Goal: Task Accomplishment & Management: Manage account settings

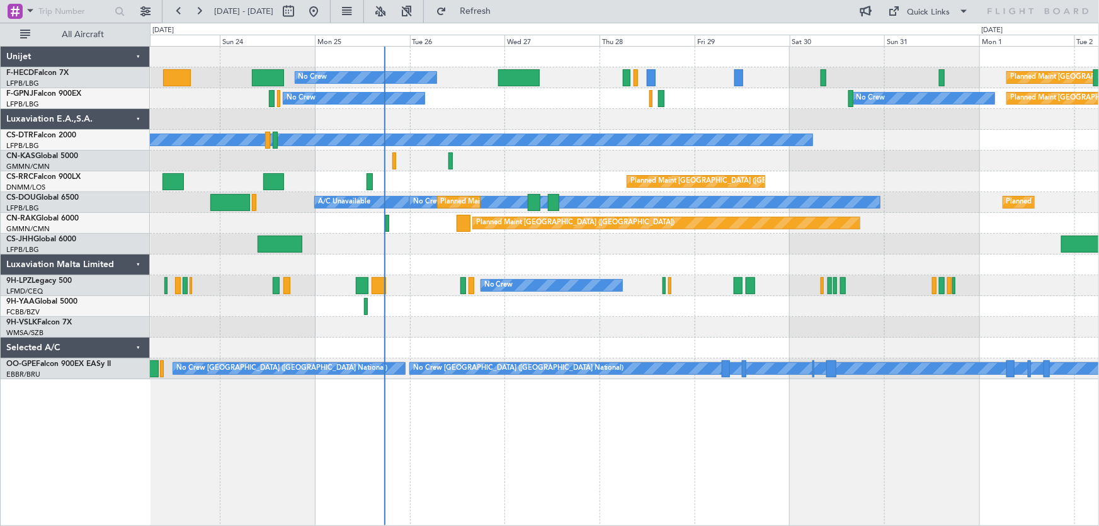
click at [454, 285] on div "No Crew Planned Maint [GEOGRAPHIC_DATA] ([GEOGRAPHIC_DATA]) Planned Maint [GEOG…" at bounding box center [624, 213] width 949 height 332
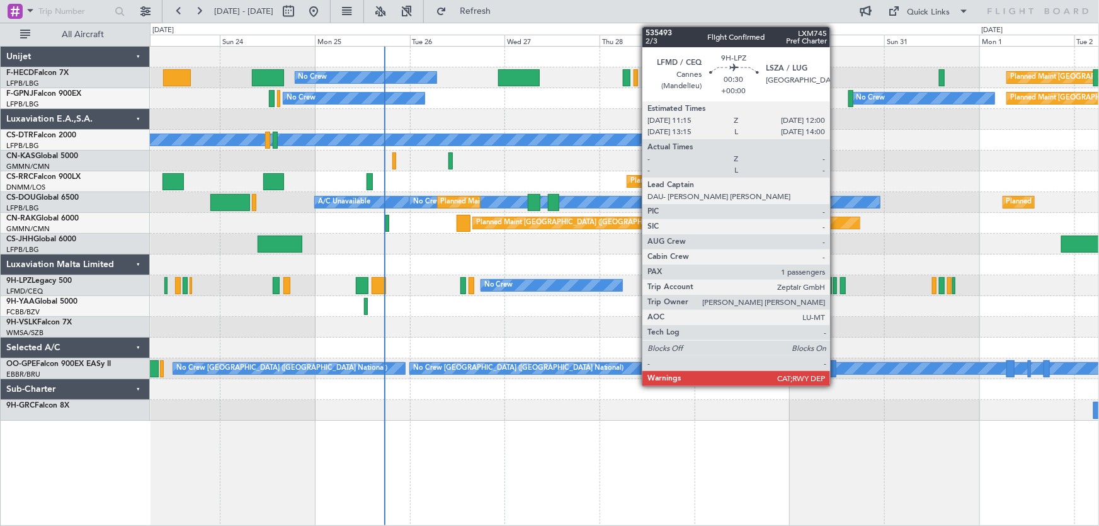
click at [836, 285] on div at bounding box center [834, 285] width 3 height 17
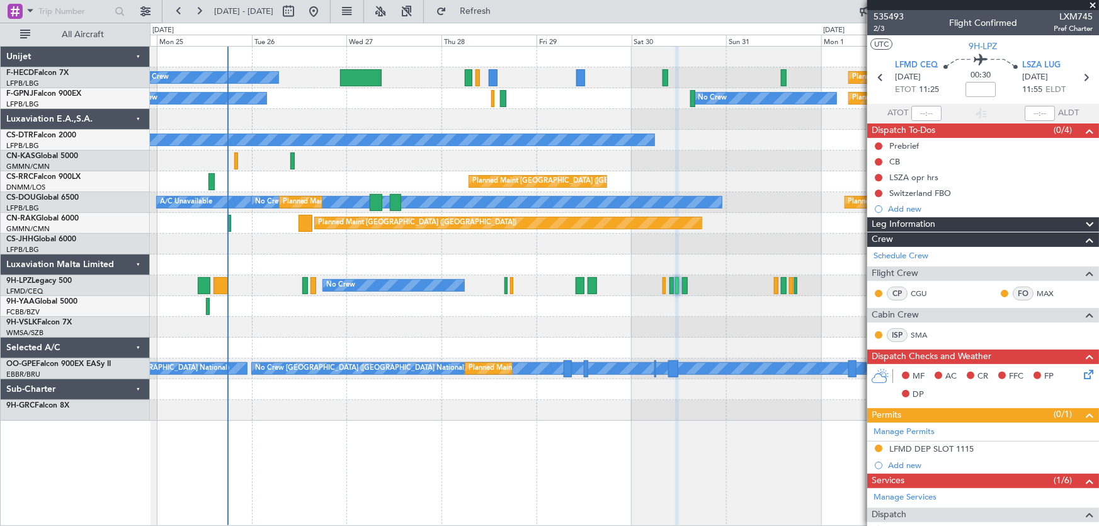
click at [537, 312] on div at bounding box center [624, 306] width 949 height 21
click at [268, 142] on div "No Crew Planned Maint [GEOGRAPHIC_DATA] ([GEOGRAPHIC_DATA]) Planned Maint [GEOG…" at bounding box center [624, 234] width 949 height 374
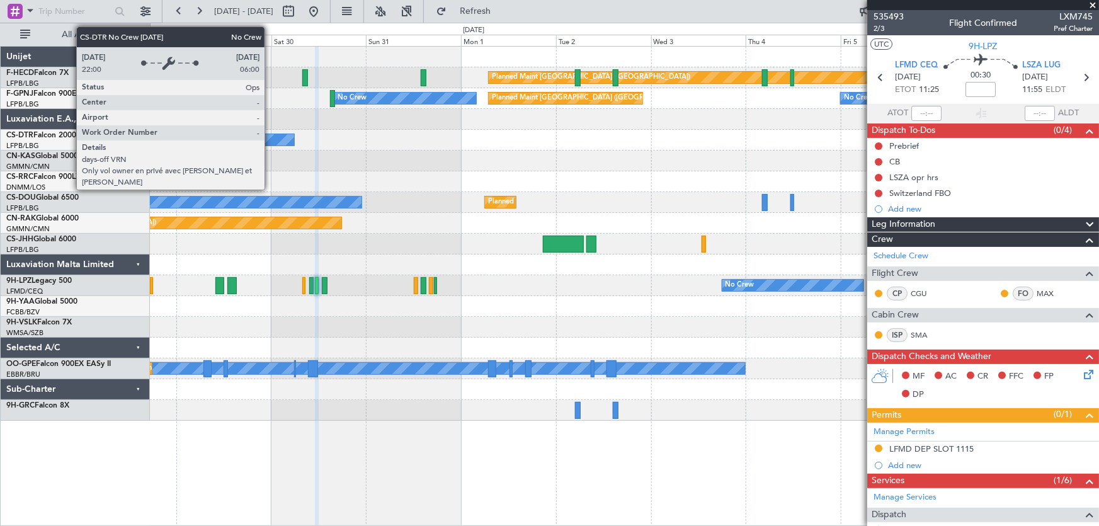
click at [288, 171] on div "Planned Maint [GEOGRAPHIC_DATA] ([GEOGRAPHIC_DATA]) No Crew Planned Maint [GEOG…" at bounding box center [624, 234] width 949 height 374
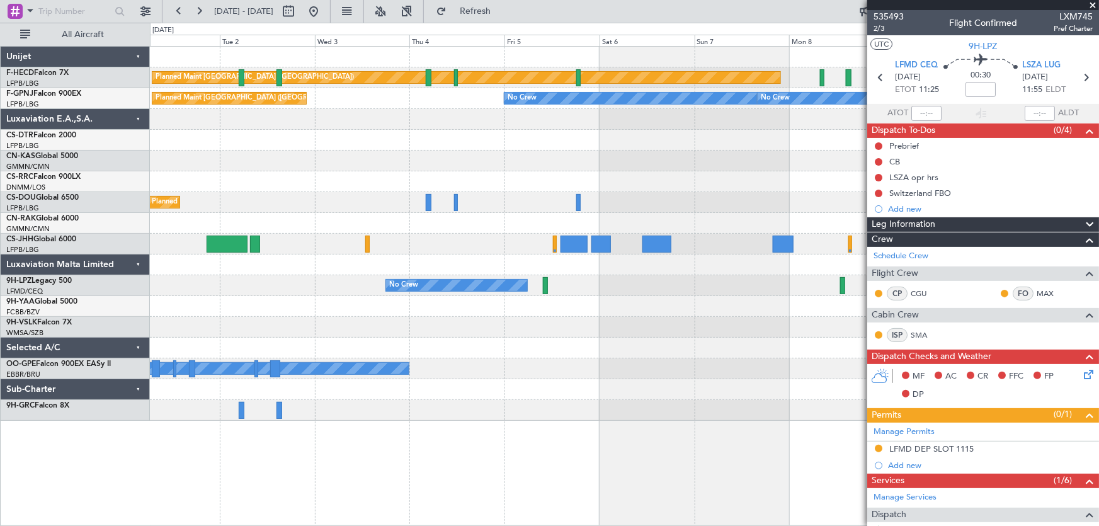
click at [280, 182] on div "Planned Maint [GEOGRAPHIC_DATA] ([GEOGRAPHIC_DATA]) Planned Maint [GEOGRAPHIC_D…" at bounding box center [624, 234] width 949 height 374
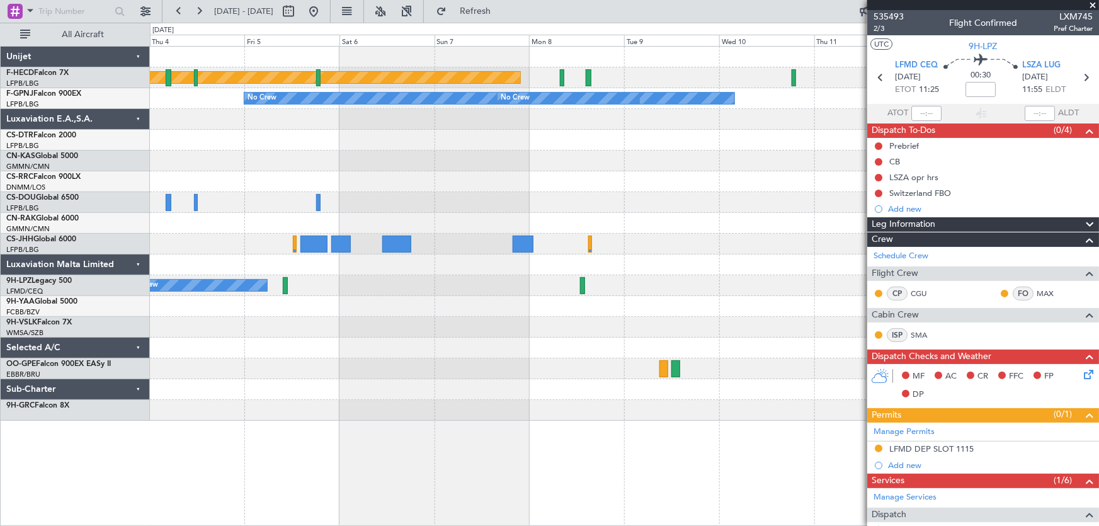
click at [256, 198] on div "Planned Maint [GEOGRAPHIC_DATA] ([GEOGRAPHIC_DATA]) No Crew No Crew No Crew Pla…" at bounding box center [624, 234] width 949 height 374
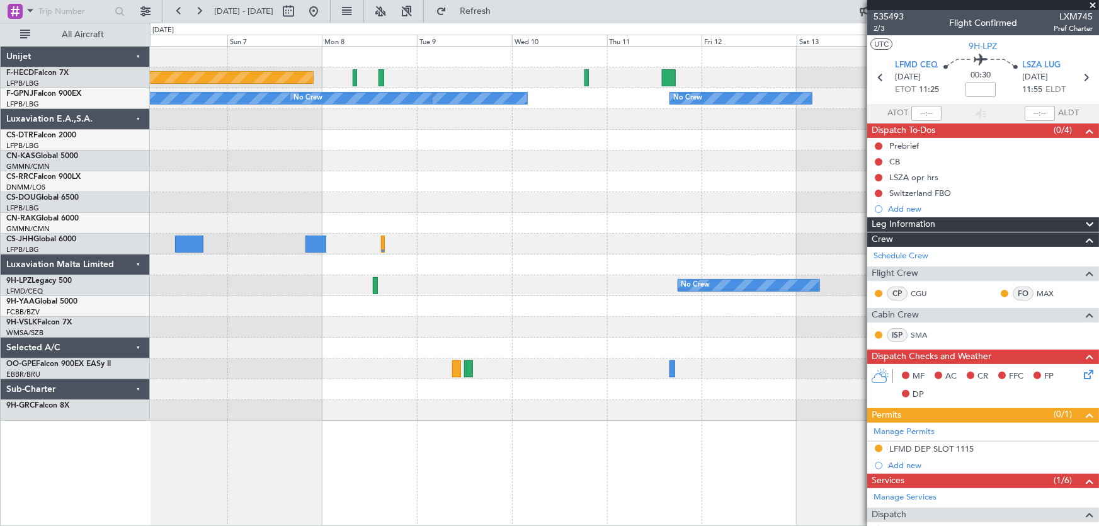
click at [193, 214] on div "Planned Maint [GEOGRAPHIC_DATA] ([GEOGRAPHIC_DATA]) No Crew No Crew No Crew No …" at bounding box center [624, 234] width 949 height 374
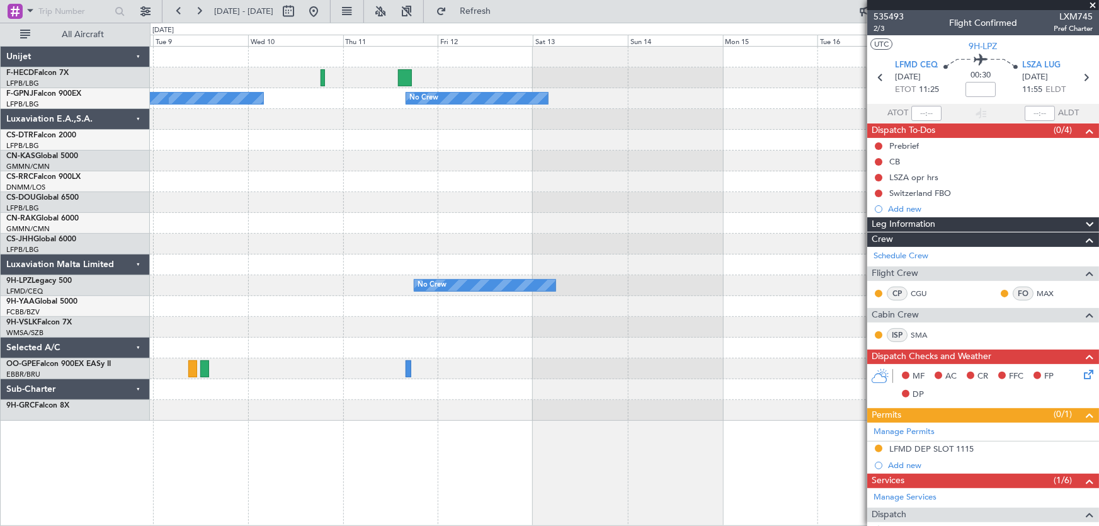
click at [244, 228] on div at bounding box center [624, 223] width 949 height 21
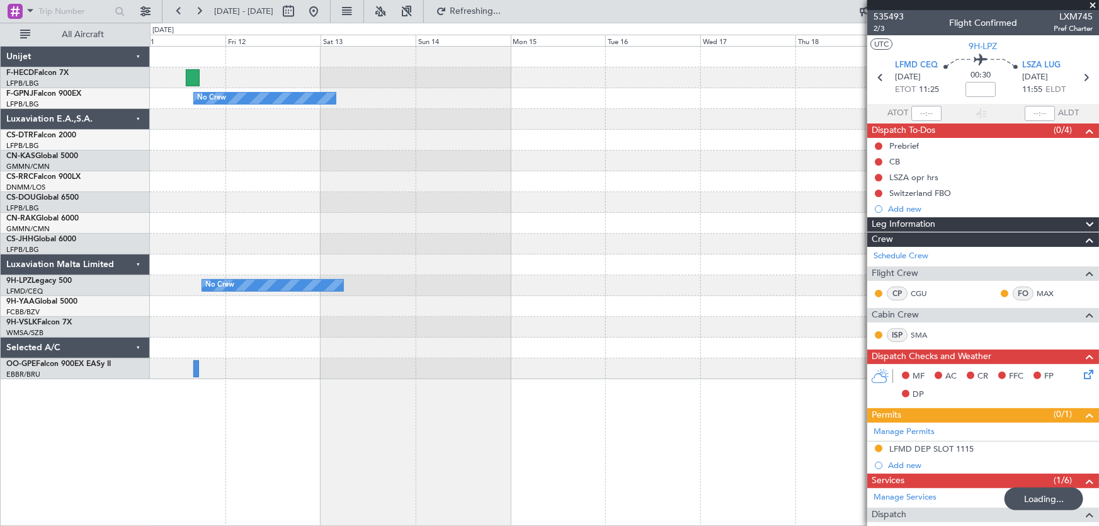
click at [332, 258] on div "No Crew No Crew No Crew No Crew" at bounding box center [624, 213] width 949 height 332
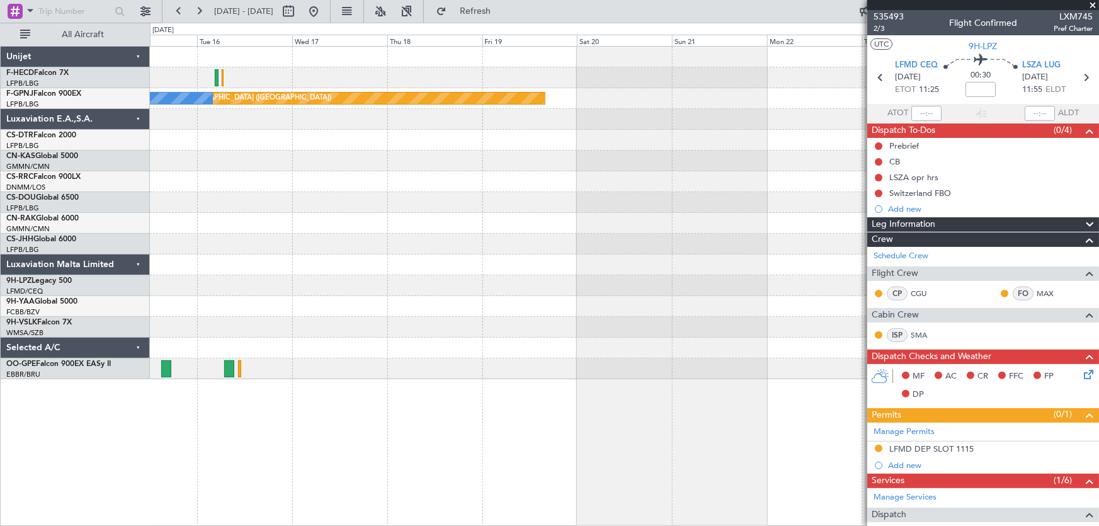
click at [492, 288] on div "Planned Maint [GEOGRAPHIC_DATA] ([GEOGRAPHIC_DATA]) No Crew No Crew No Crew" at bounding box center [624, 213] width 949 height 332
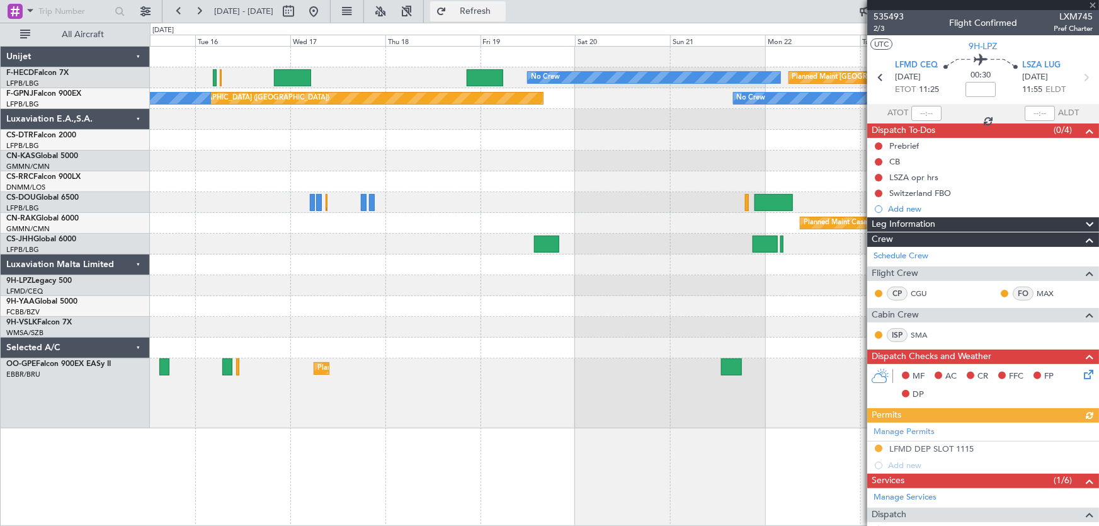
click at [497, 14] on span "Refresh" at bounding box center [475, 11] width 53 height 9
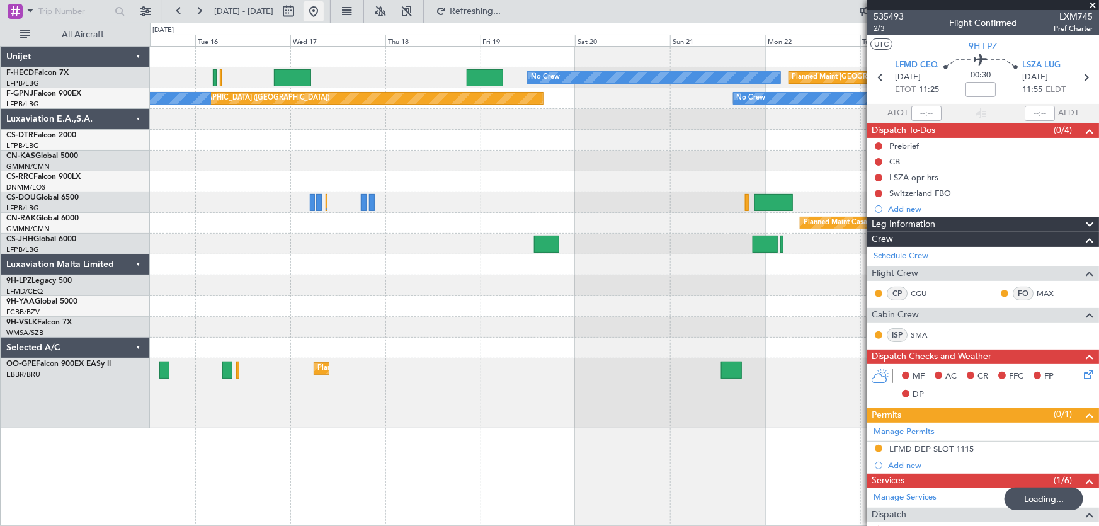
click at [324, 17] on button at bounding box center [314, 11] width 20 height 20
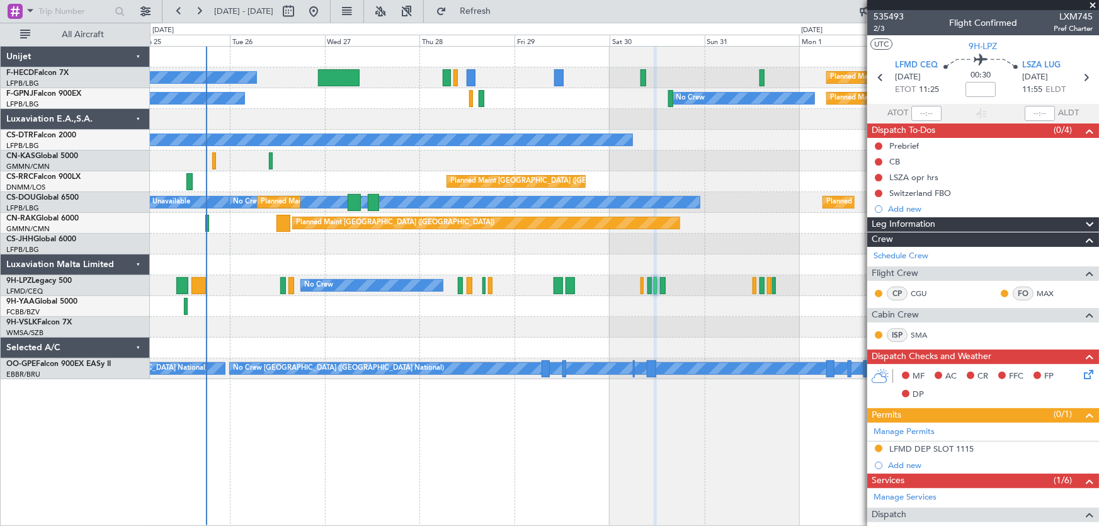
click at [303, 185] on div "No Crew Planned Maint [GEOGRAPHIC_DATA] ([GEOGRAPHIC_DATA]) No Crew No Crew Pla…" at bounding box center [624, 213] width 949 height 332
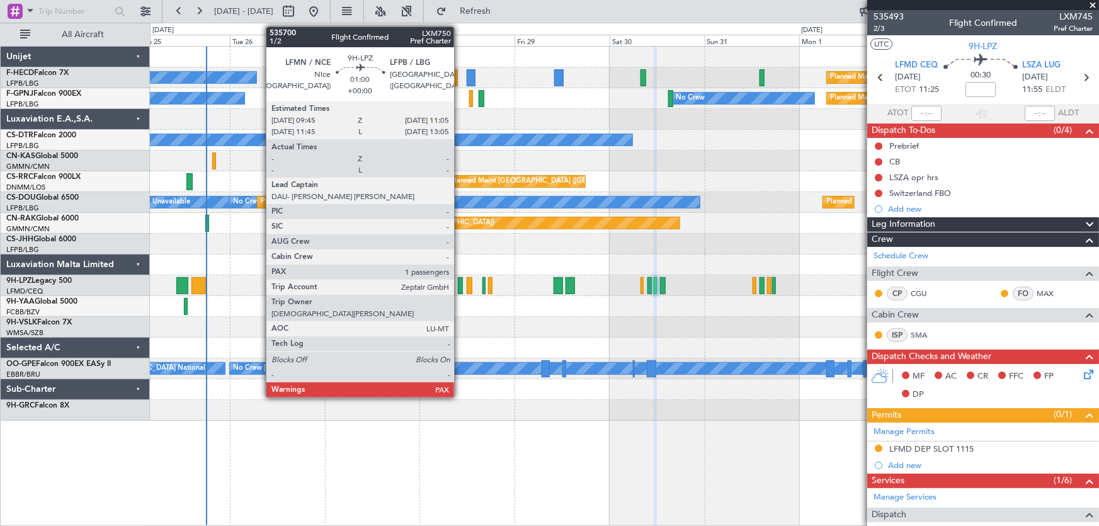
click at [460, 287] on div at bounding box center [461, 285] width 6 height 17
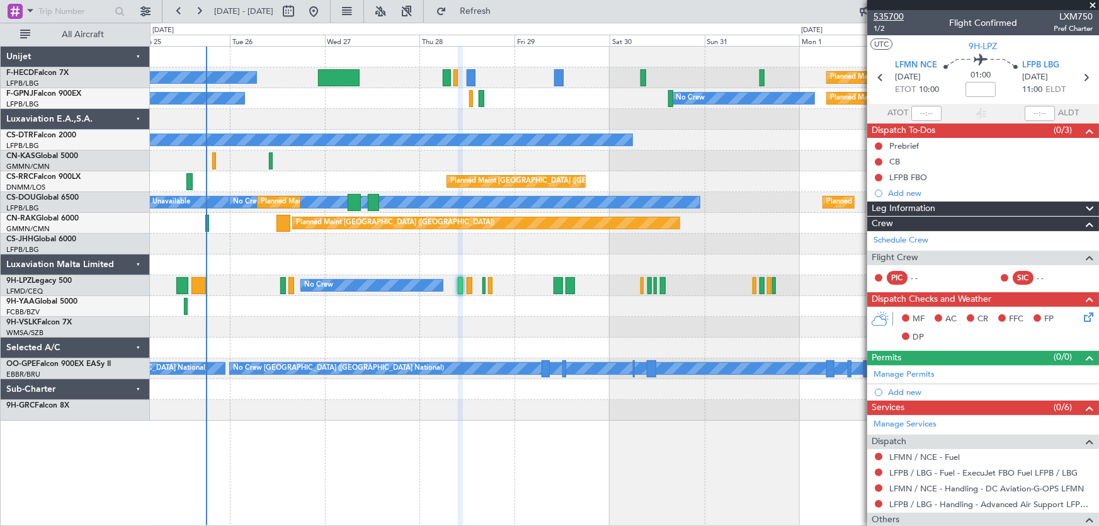
click at [891, 20] on span "535700" at bounding box center [888, 16] width 30 height 13
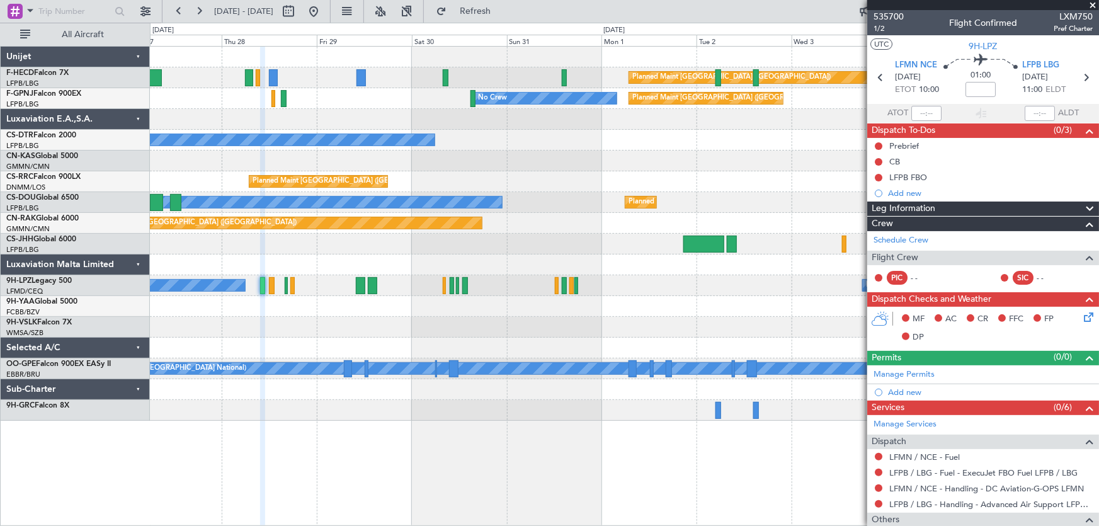
click at [544, 170] on div "Planned Maint [GEOGRAPHIC_DATA] ([GEOGRAPHIC_DATA]) No Crew Planned Maint [GEOG…" at bounding box center [624, 234] width 949 height 374
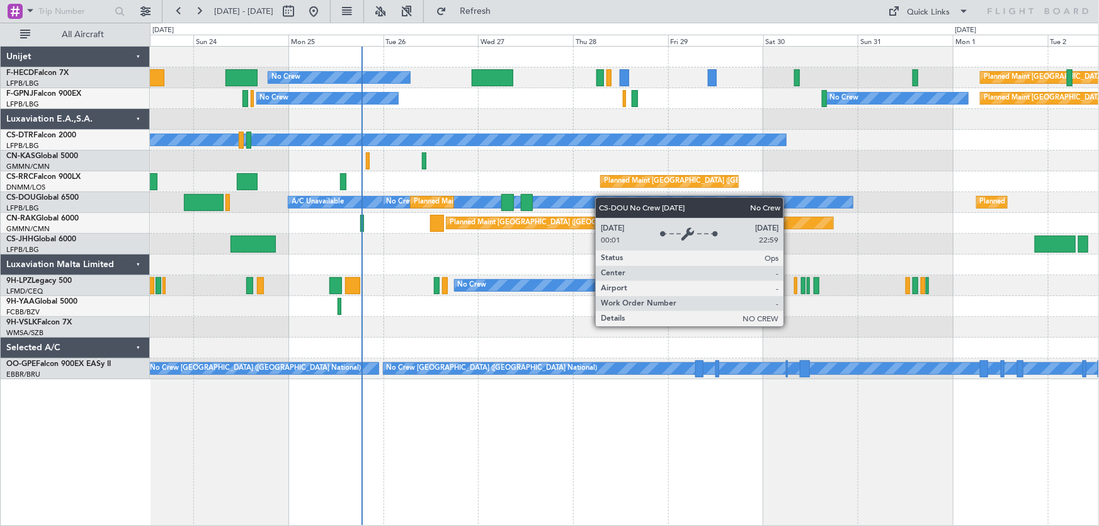
click at [598, 198] on div "No Crew Planned Maint Paris (Le Bourget) Planned Maint Paris (Le Bourget) Plann…" at bounding box center [624, 213] width 949 height 332
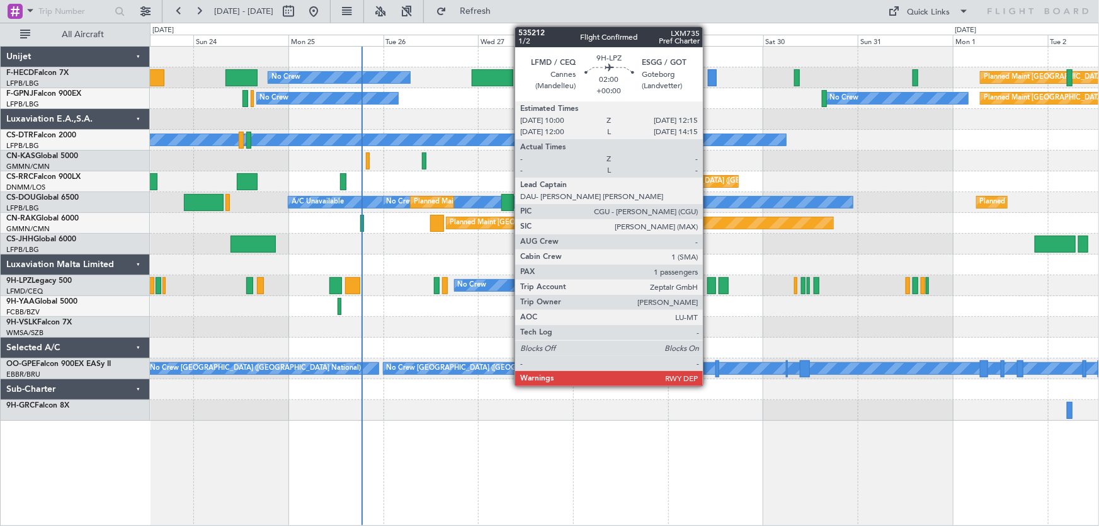
click at [708, 281] on div at bounding box center [711, 285] width 9 height 17
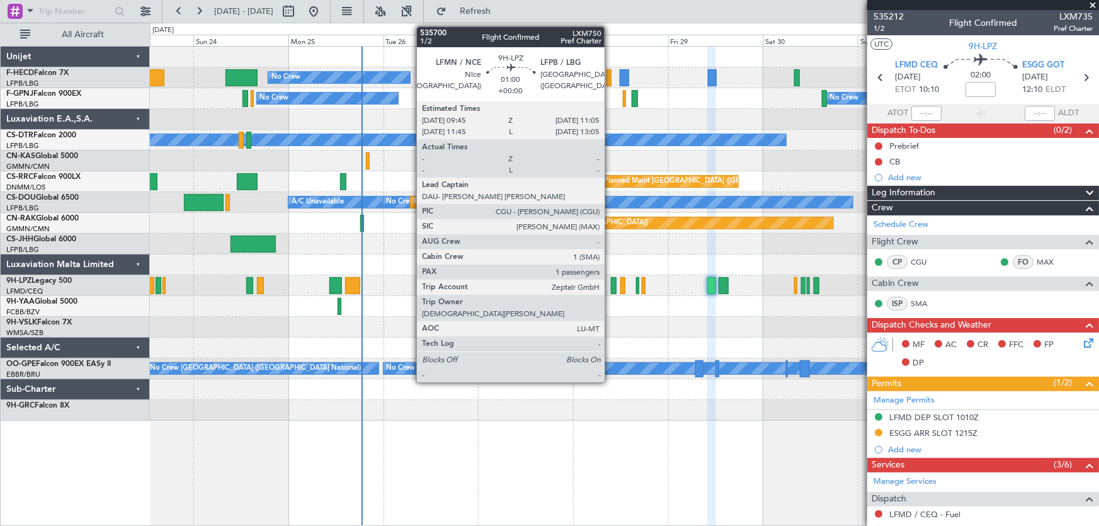
click at [611, 288] on div at bounding box center [614, 285] width 6 height 17
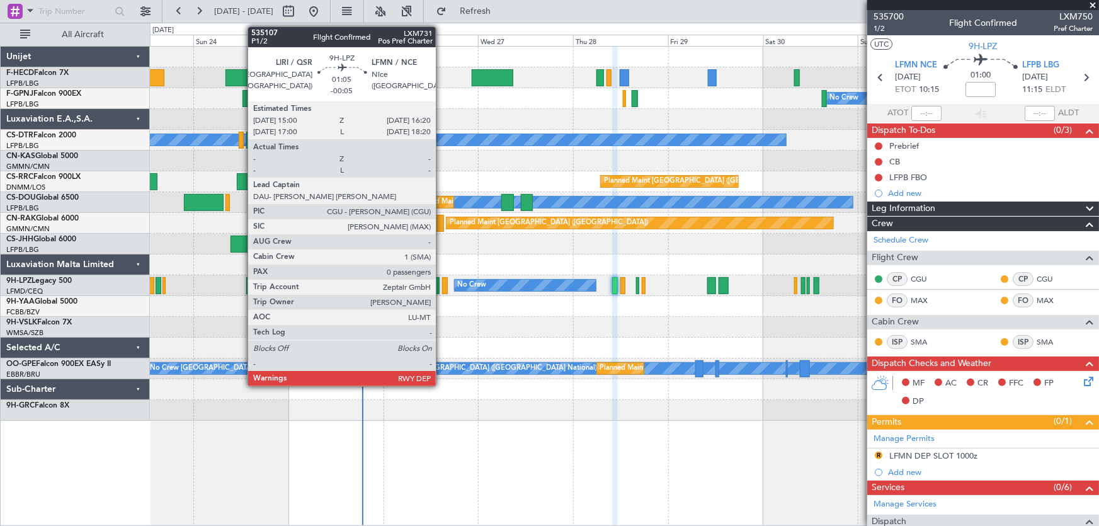
click at [442, 287] on div at bounding box center [445, 285] width 6 height 17
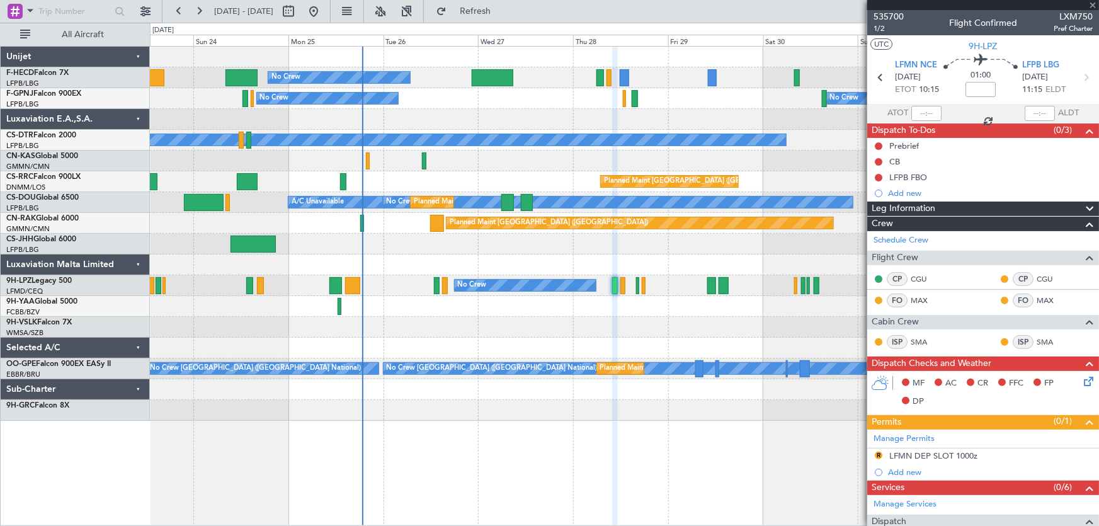
type input "-00:05"
type input "0"
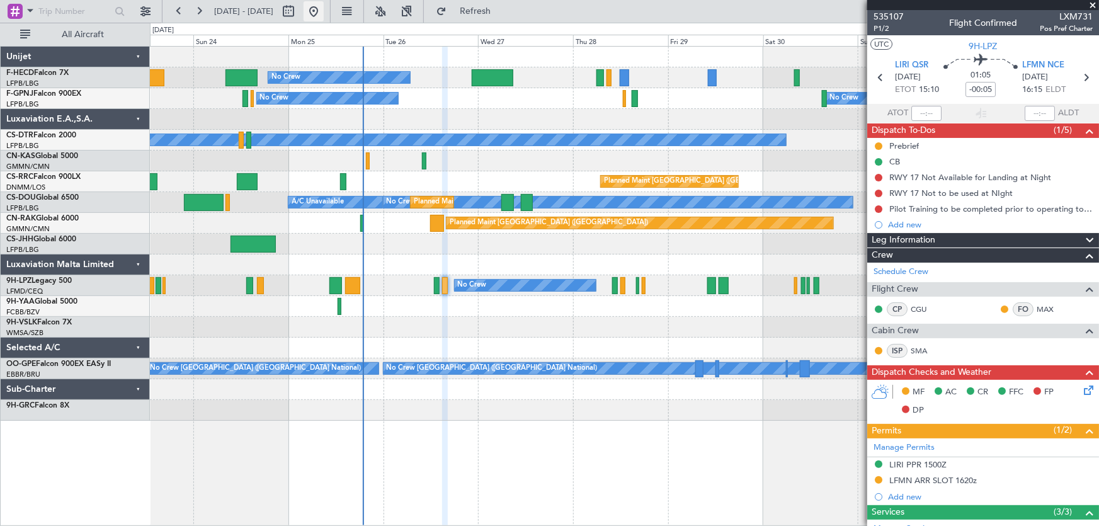
click at [324, 17] on button at bounding box center [314, 11] width 20 height 20
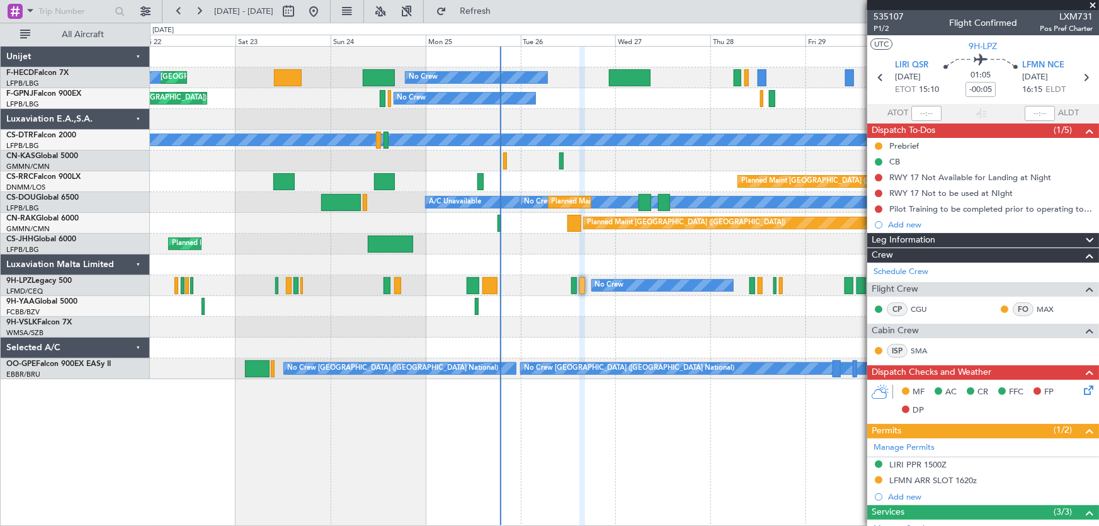
click at [571, 278] on div "No Crew Planned Maint Paris (Le Bourget) No Crew Planned Maint Paris (Le Bourge…" at bounding box center [624, 213] width 949 height 332
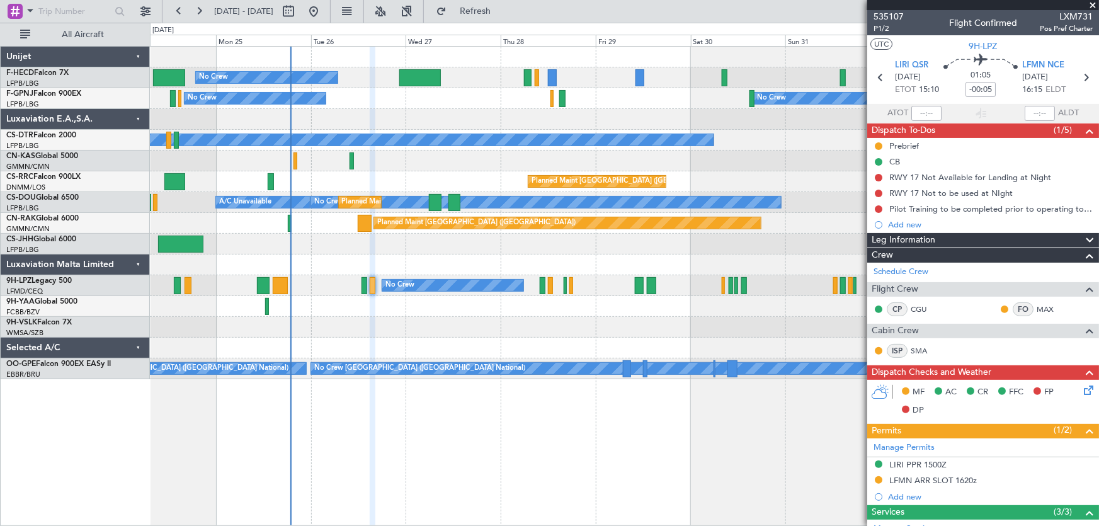
click at [390, 280] on div "No Crew Planned Maint Paris (Le Bourget) Planned Maint Paris (Le Bourget) No Cr…" at bounding box center [624, 213] width 949 height 332
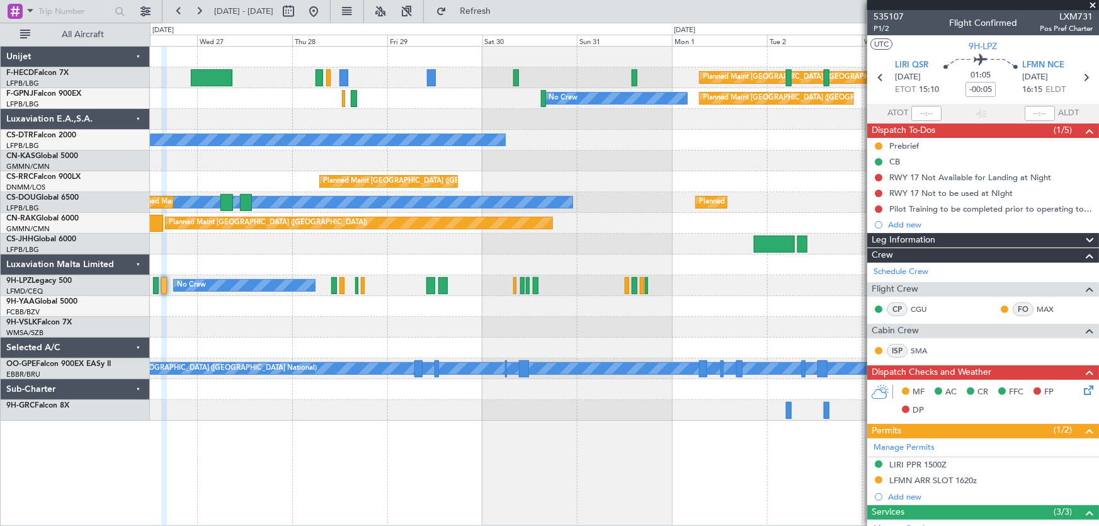
click at [460, 253] on div at bounding box center [624, 244] width 949 height 21
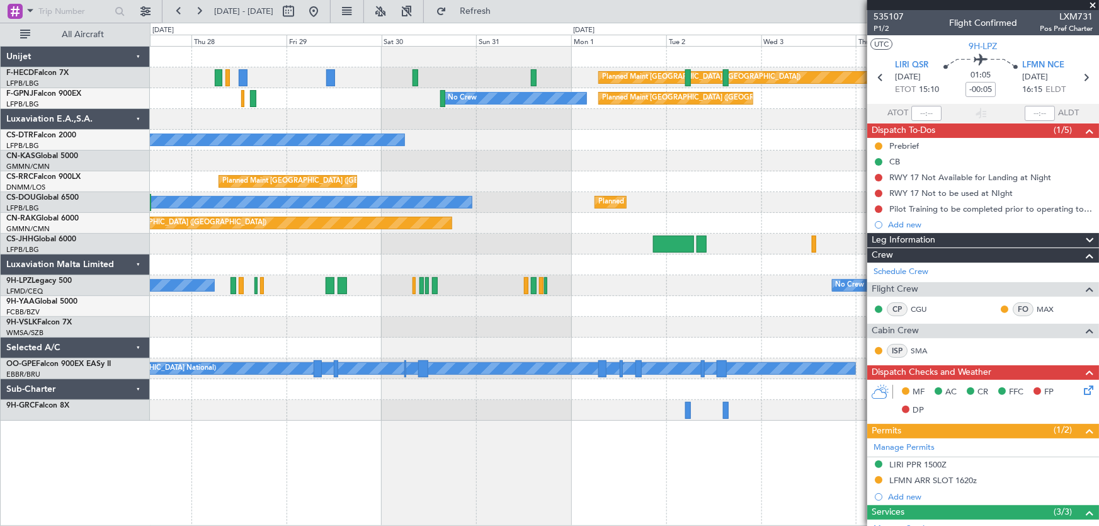
click at [492, 276] on div "Planned Maint Paris (Le Bourget) No Crew No Crew Planned Maint Paris (Le Bourge…" at bounding box center [624, 234] width 949 height 374
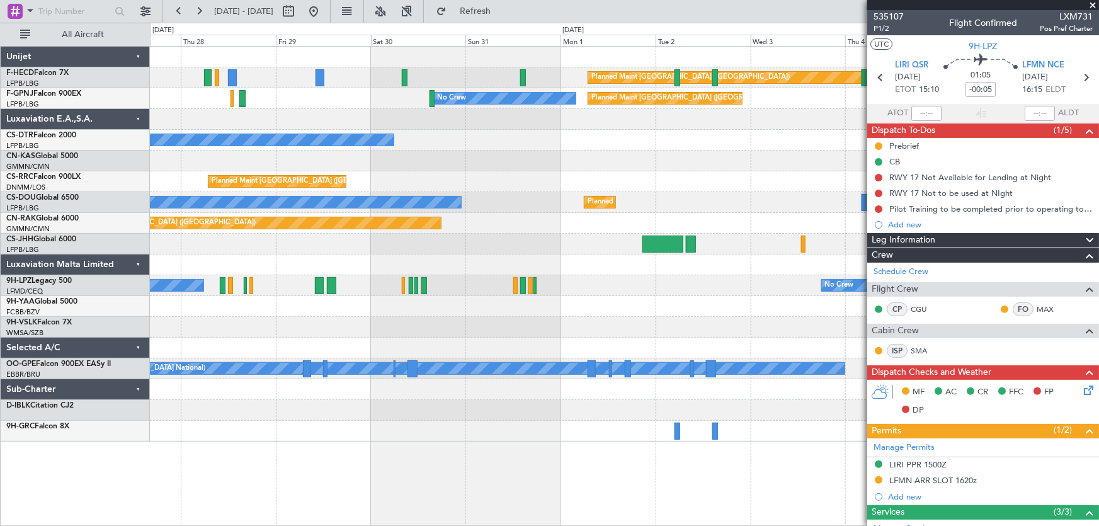
click at [564, 259] on div at bounding box center [624, 264] width 949 height 21
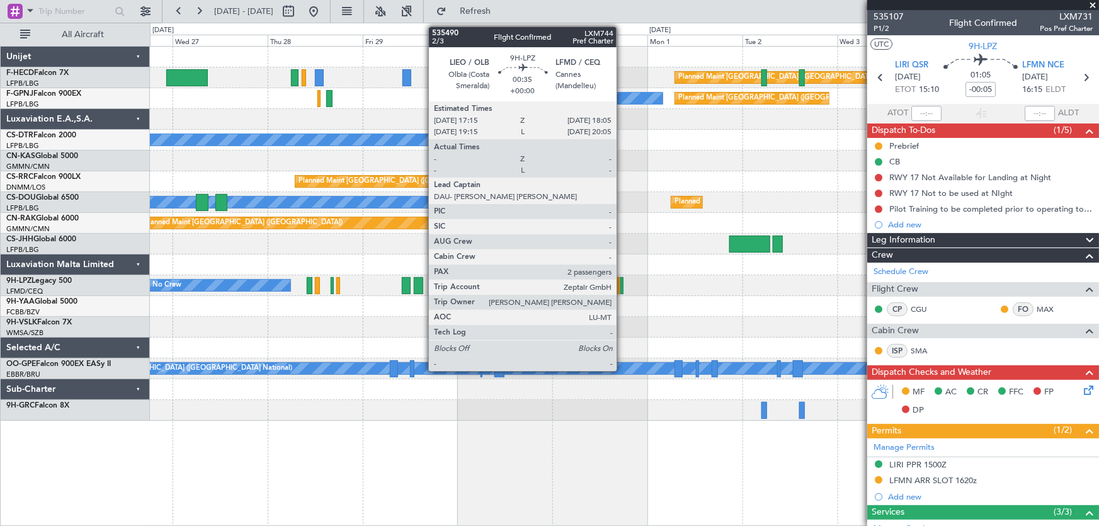
click at [622, 285] on div at bounding box center [622, 285] width 4 height 17
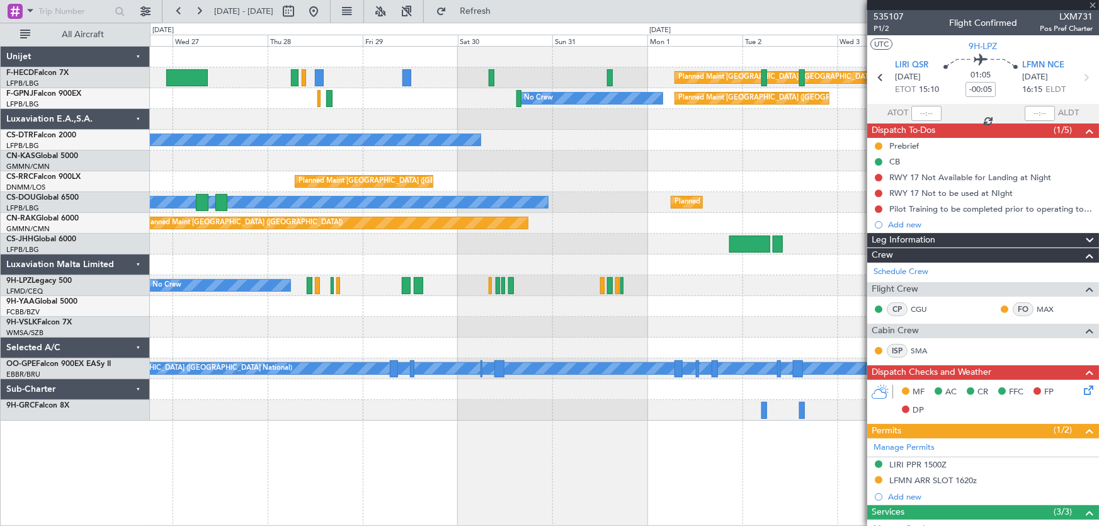
type input "2"
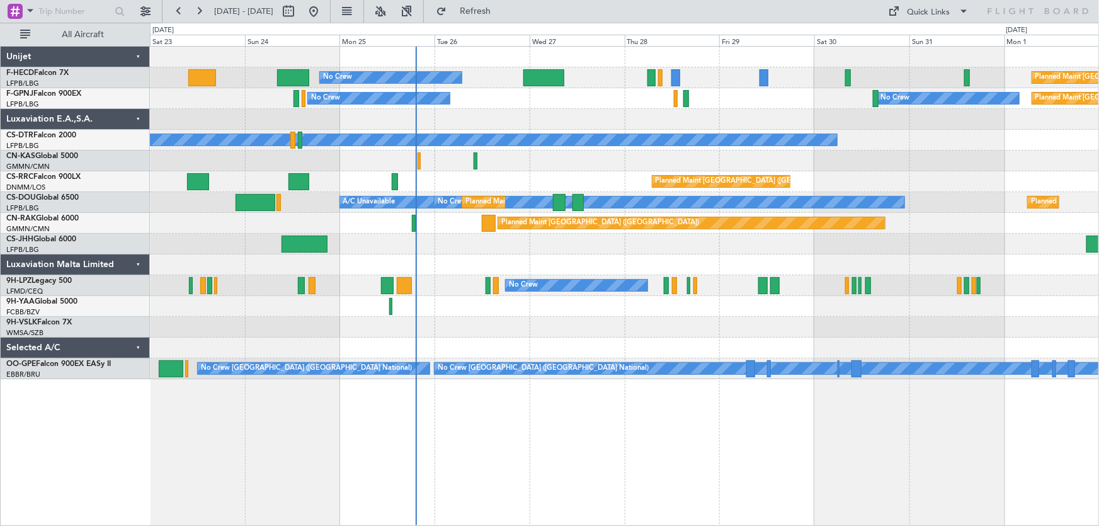
click at [546, 220] on div "No Crew Planned Maint Paris (Le Bourget) Planned Maint Paris (Le Bourget) Plann…" at bounding box center [624, 213] width 949 height 332
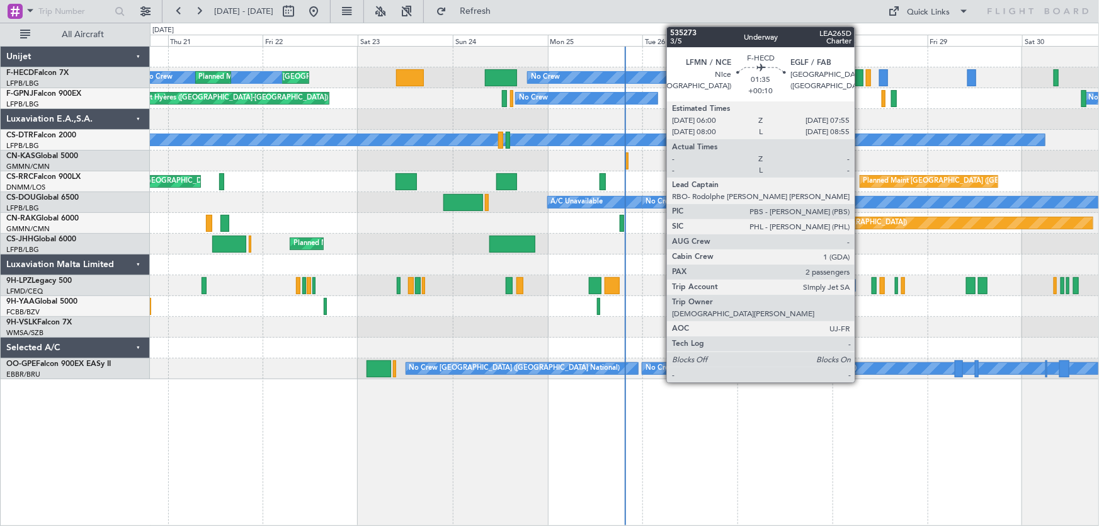
click at [860, 76] on div at bounding box center [859, 77] width 8 height 17
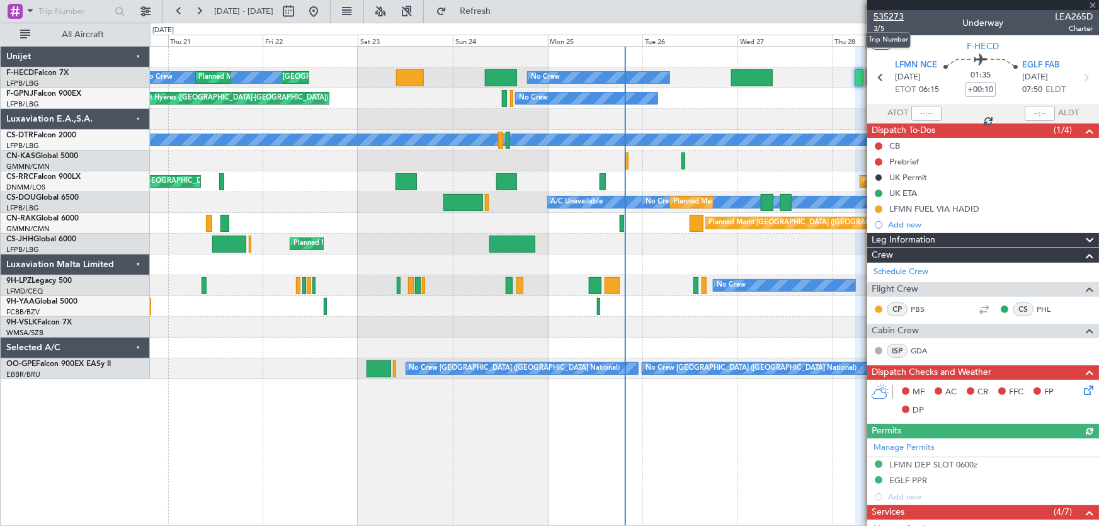
click at [891, 13] on span "535273" at bounding box center [888, 16] width 30 height 13
